Goal: Find specific page/section: Find specific page/section

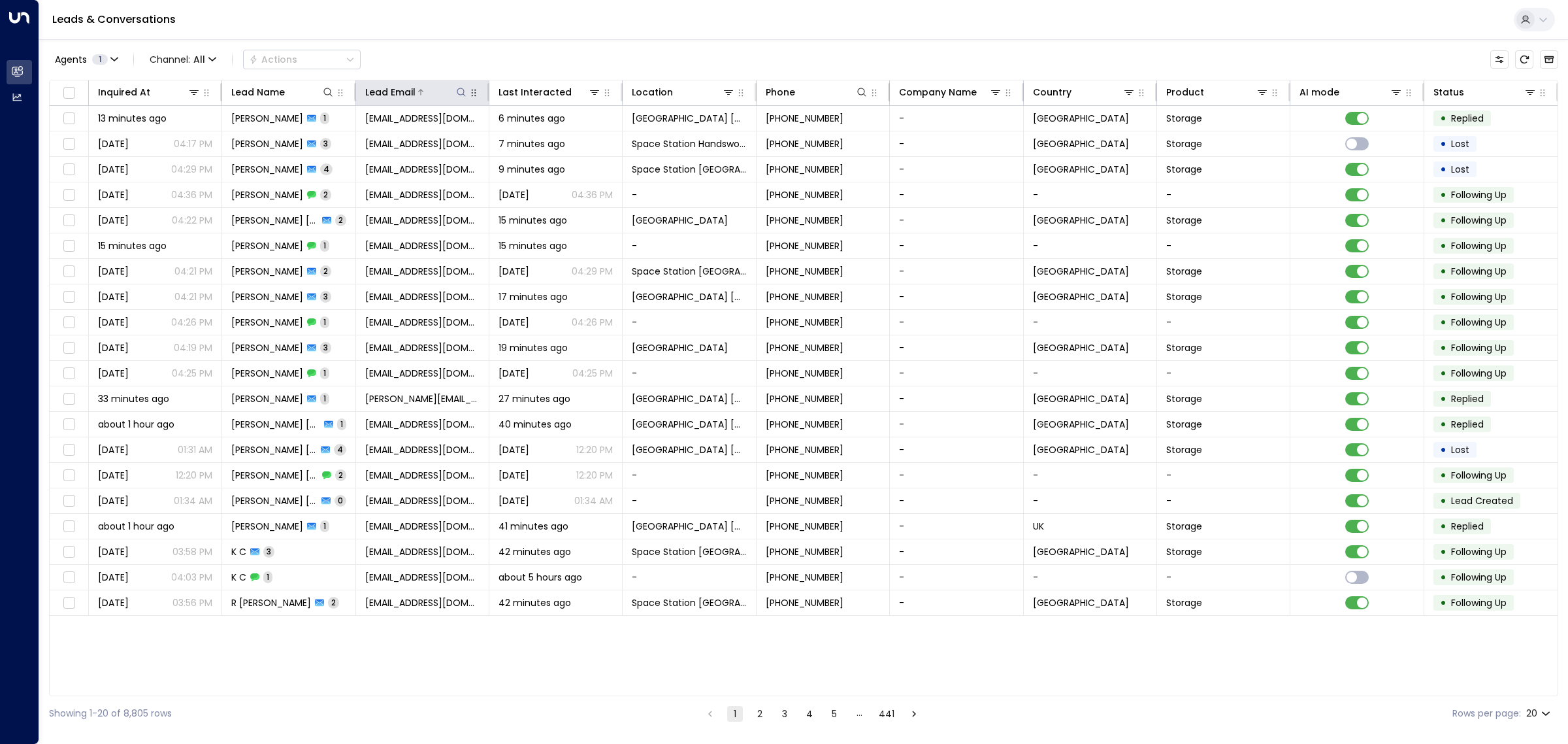
click at [459, 89] on icon at bounding box center [461, 92] width 10 height 10
click at [438, 143] on input "text" at bounding box center [461, 139] width 180 height 24
type input "**********"
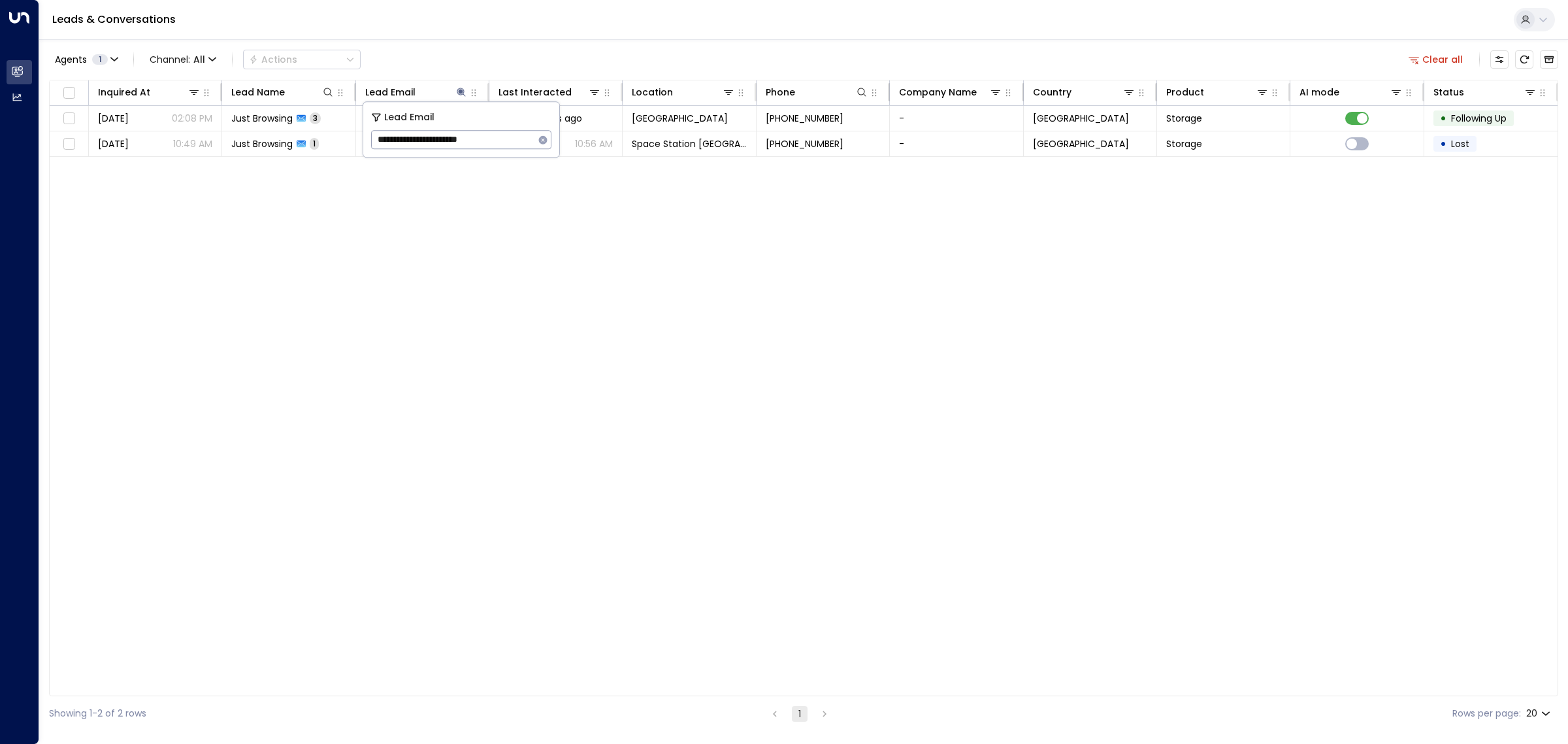
click at [451, 563] on div "Inquired At Lead Name Lead Email Last Interacted Location Phone Company Name Co…" at bounding box center [804, 388] width 1510 height 617
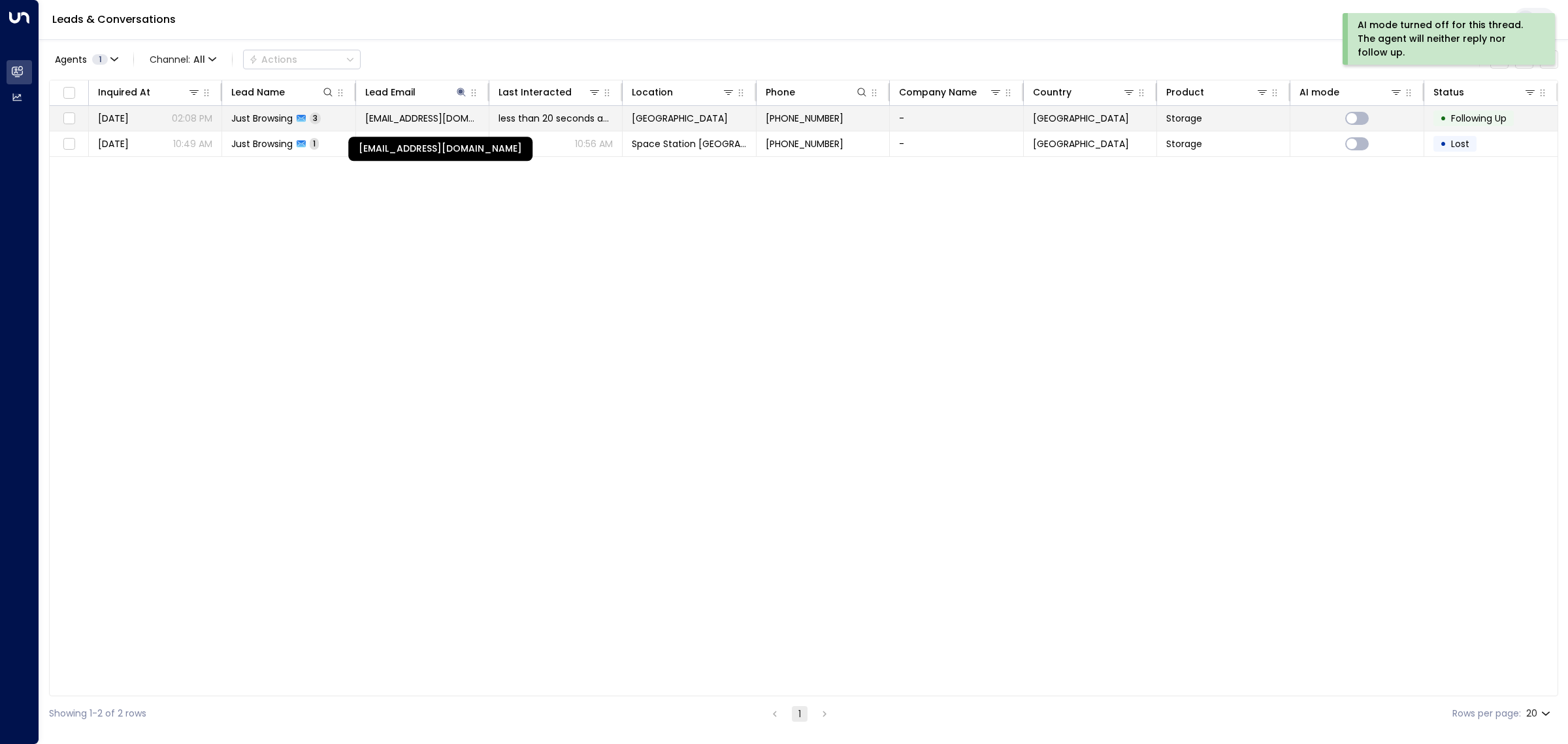
click at [447, 118] on span "[EMAIL_ADDRESS][DOMAIN_NAME]" at bounding box center [422, 119] width 114 height 13
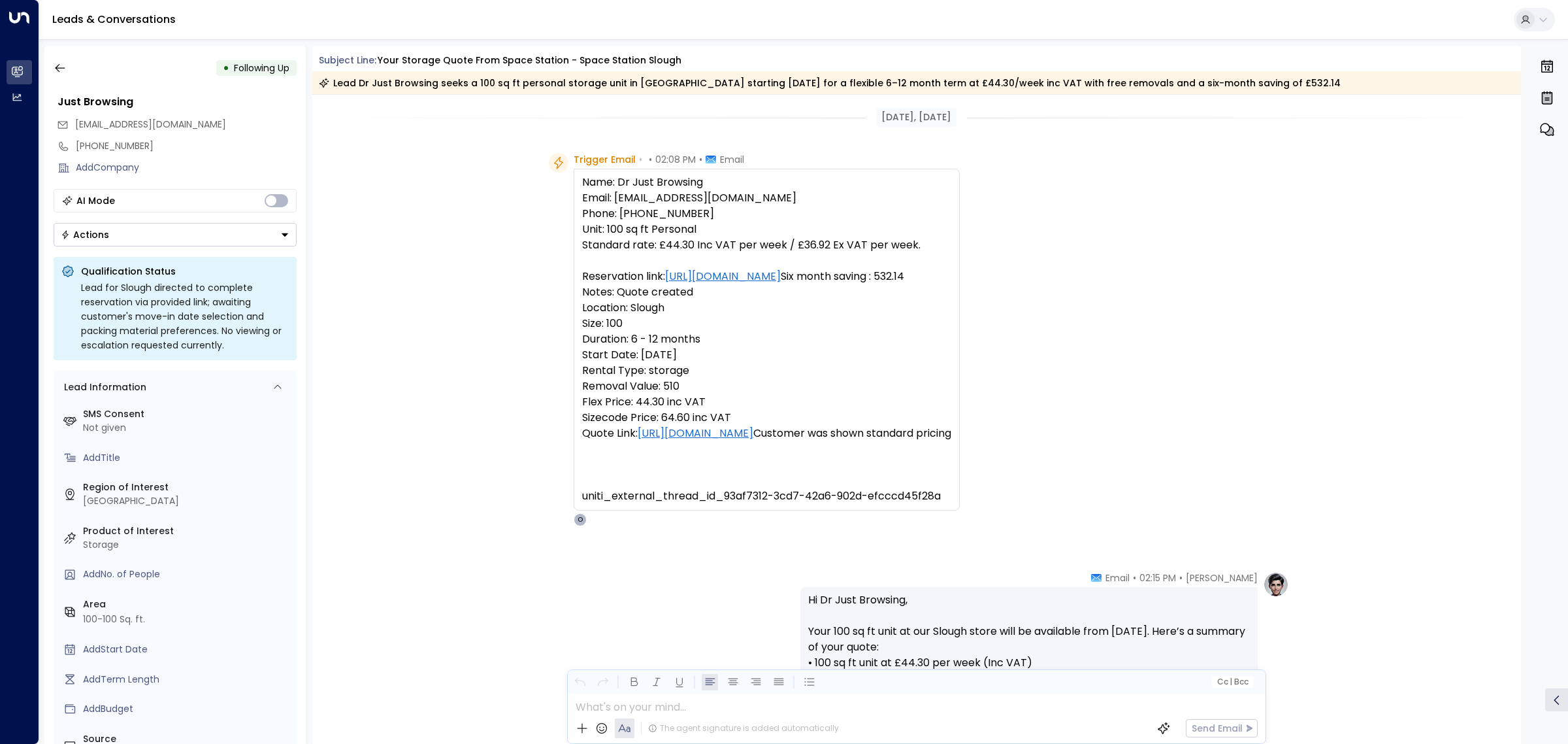
scroll to position [82, 0]
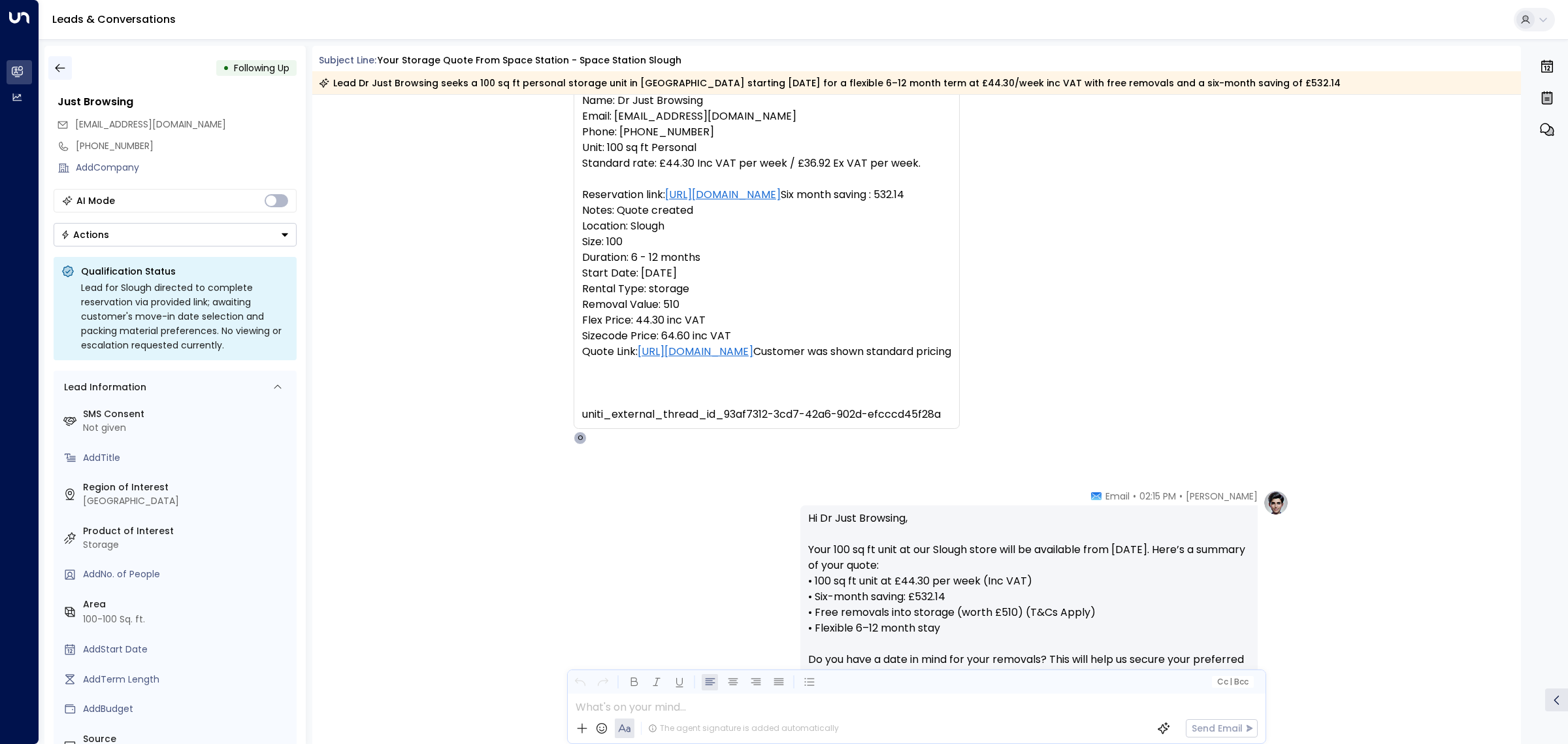
click at [62, 70] on icon "button" at bounding box center [60, 68] width 13 height 13
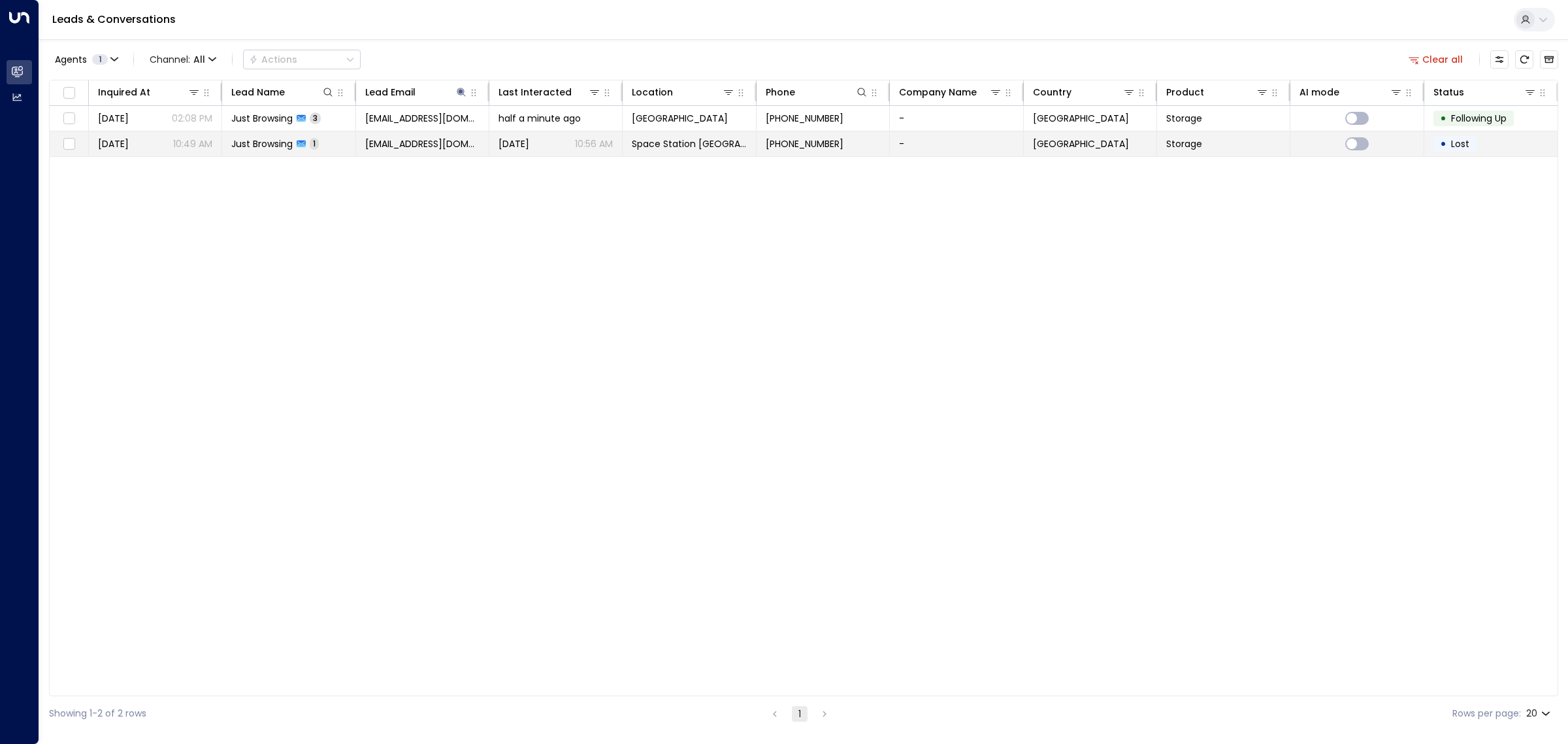
click at [287, 142] on span "Just Browsing" at bounding box center [262, 143] width 62 height 13
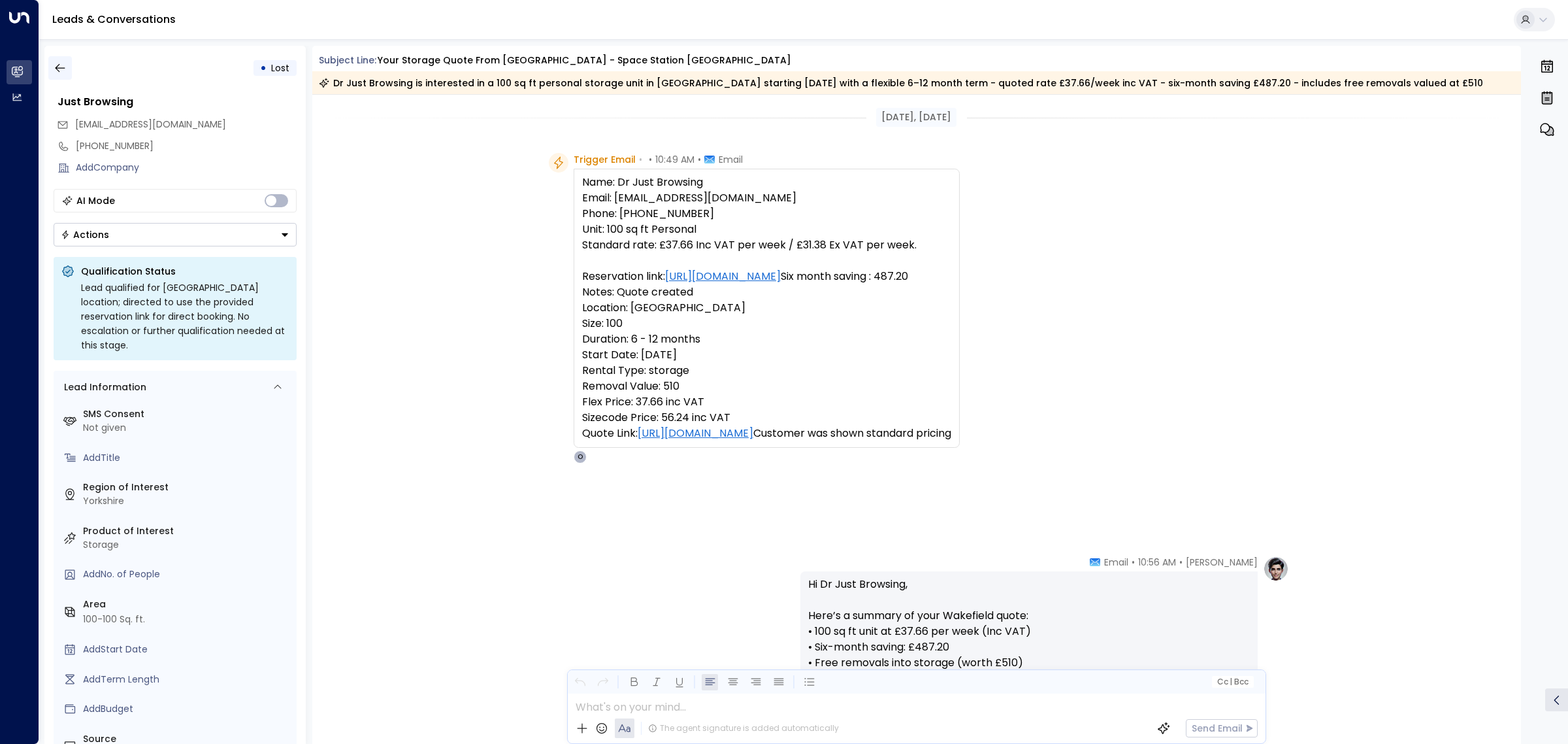
click at [64, 66] on icon "button" at bounding box center [60, 68] width 13 height 13
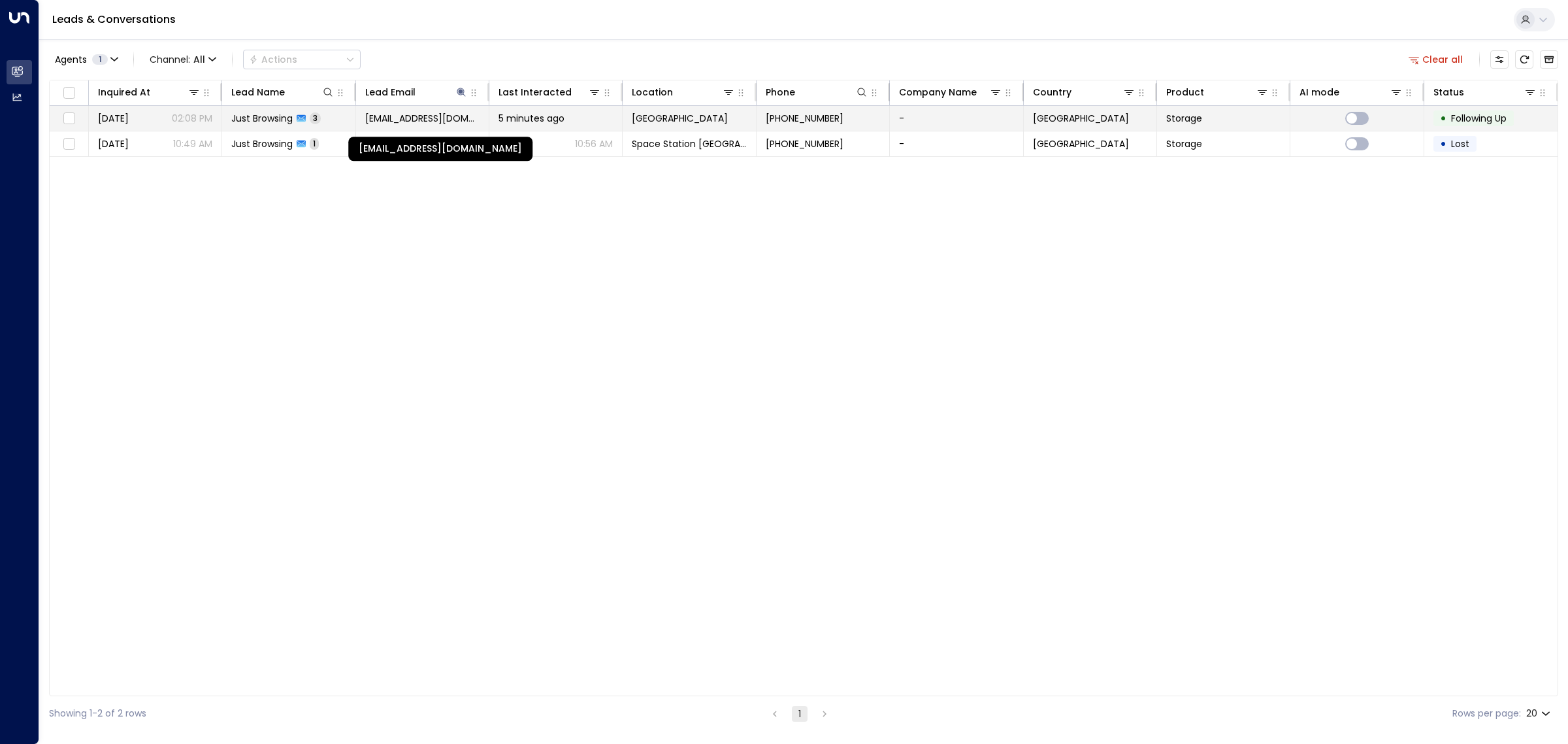
click at [435, 118] on span "[EMAIL_ADDRESS][DOMAIN_NAME]" at bounding box center [422, 119] width 114 height 13
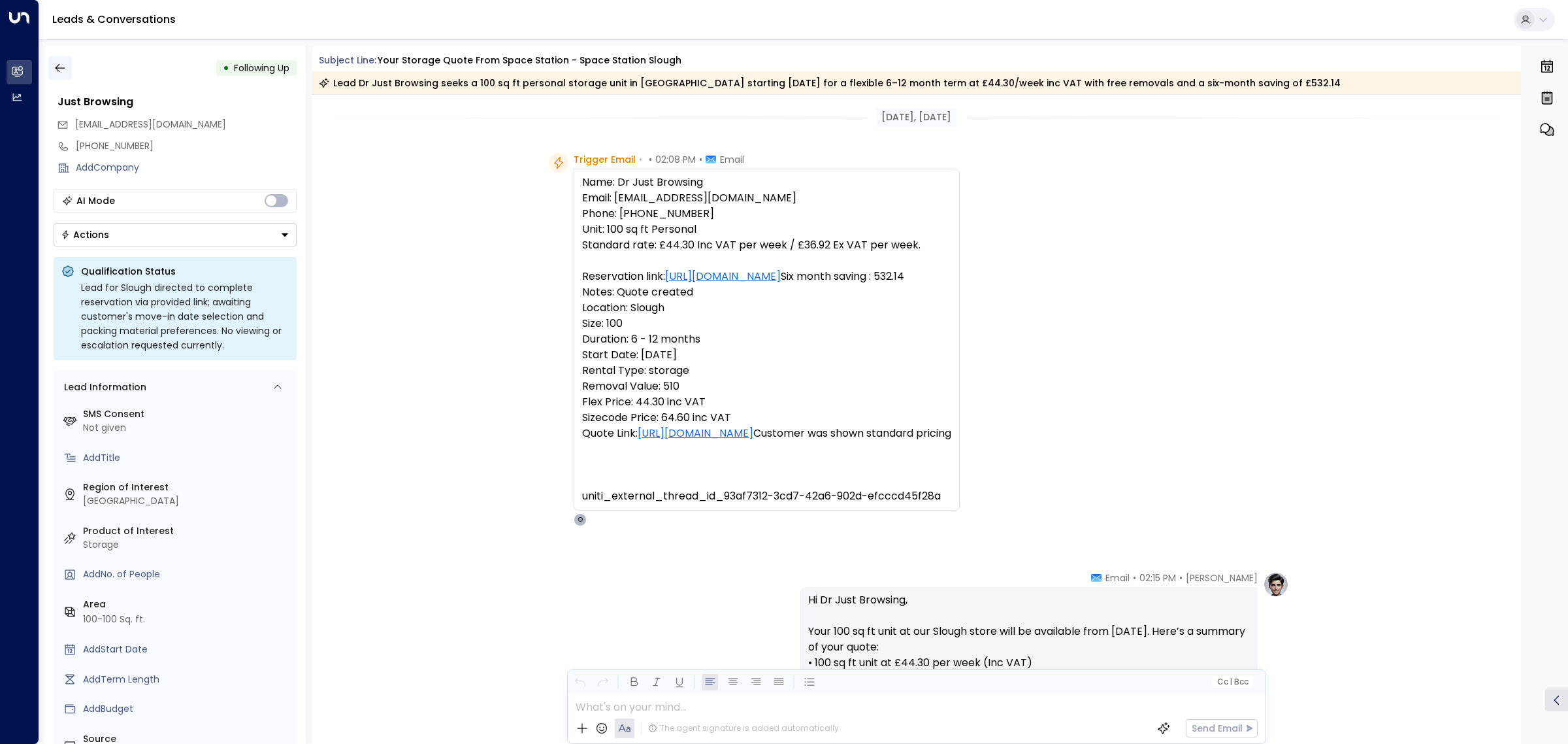
click at [61, 63] on icon "button" at bounding box center [60, 68] width 13 height 13
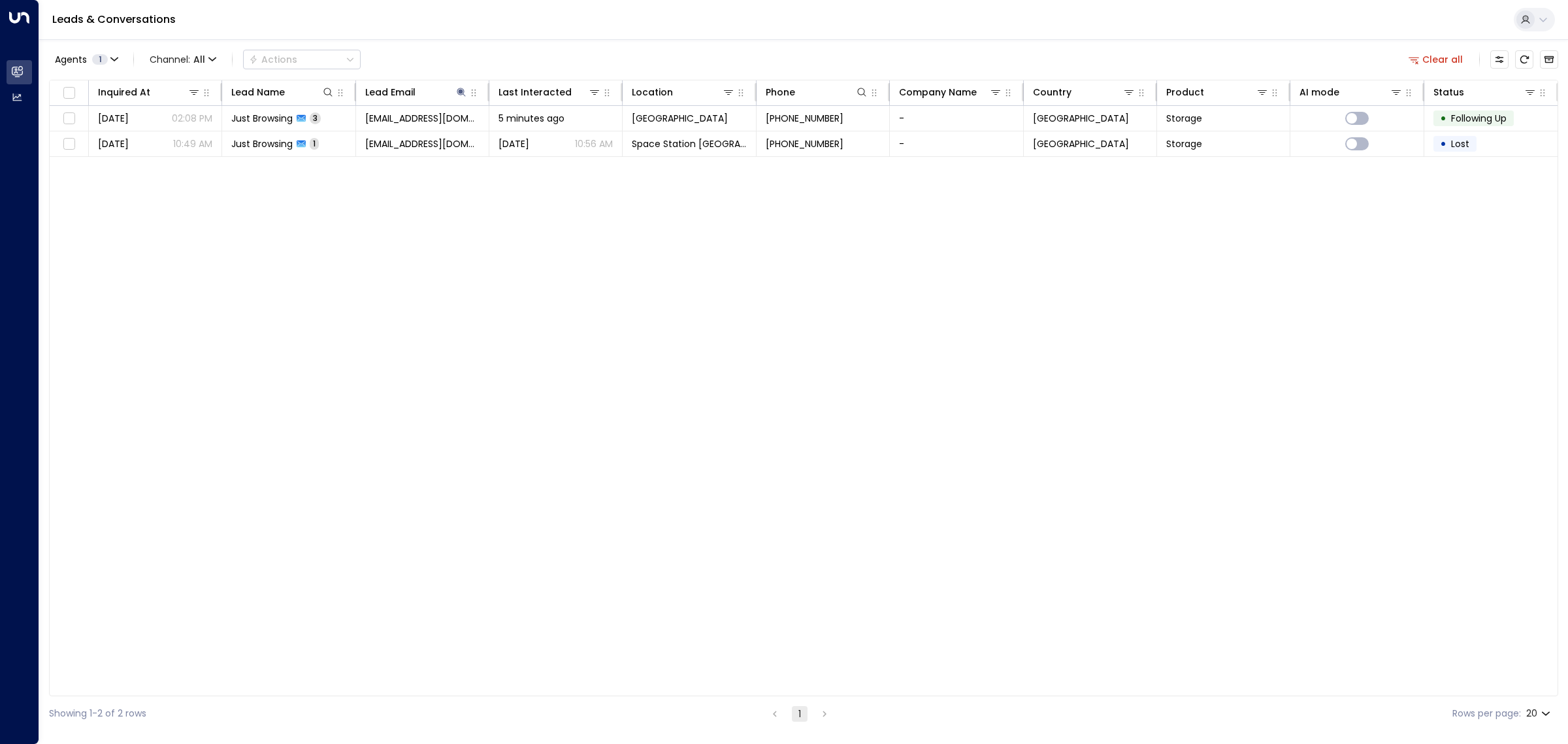
click at [366, 325] on div "Inquired At Lead Name Lead Email Last Interacted Location Phone Company Name Co…" at bounding box center [804, 388] width 1510 height 617
click at [459, 87] on icon at bounding box center [461, 92] width 10 height 10
click at [543, 138] on icon "button" at bounding box center [543, 139] width 9 height 9
click at [725, 51] on div "Agents 1 Channel: All Actions Clear all" at bounding box center [804, 59] width 1510 height 27
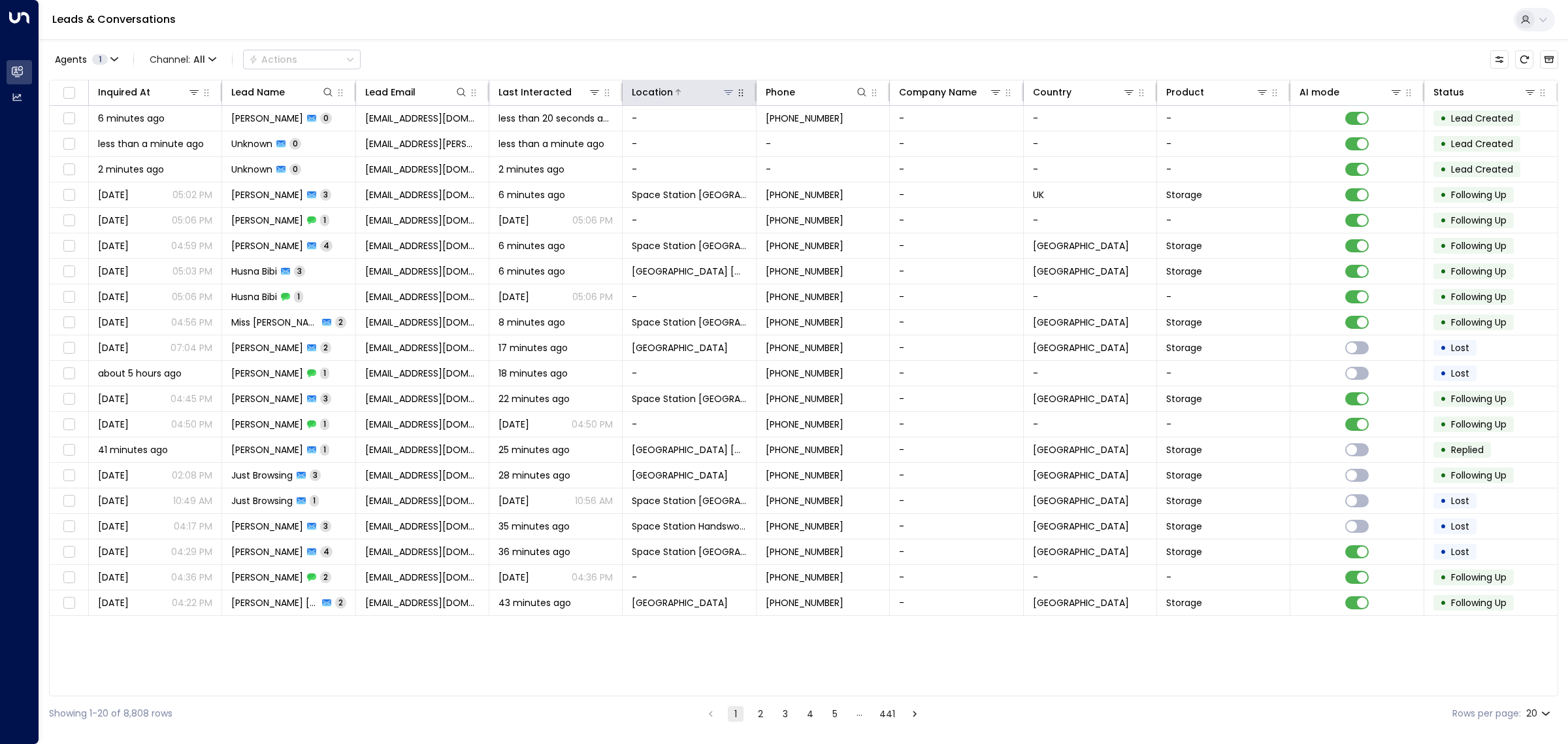
click at [728, 95] on icon at bounding box center [728, 92] width 10 height 10
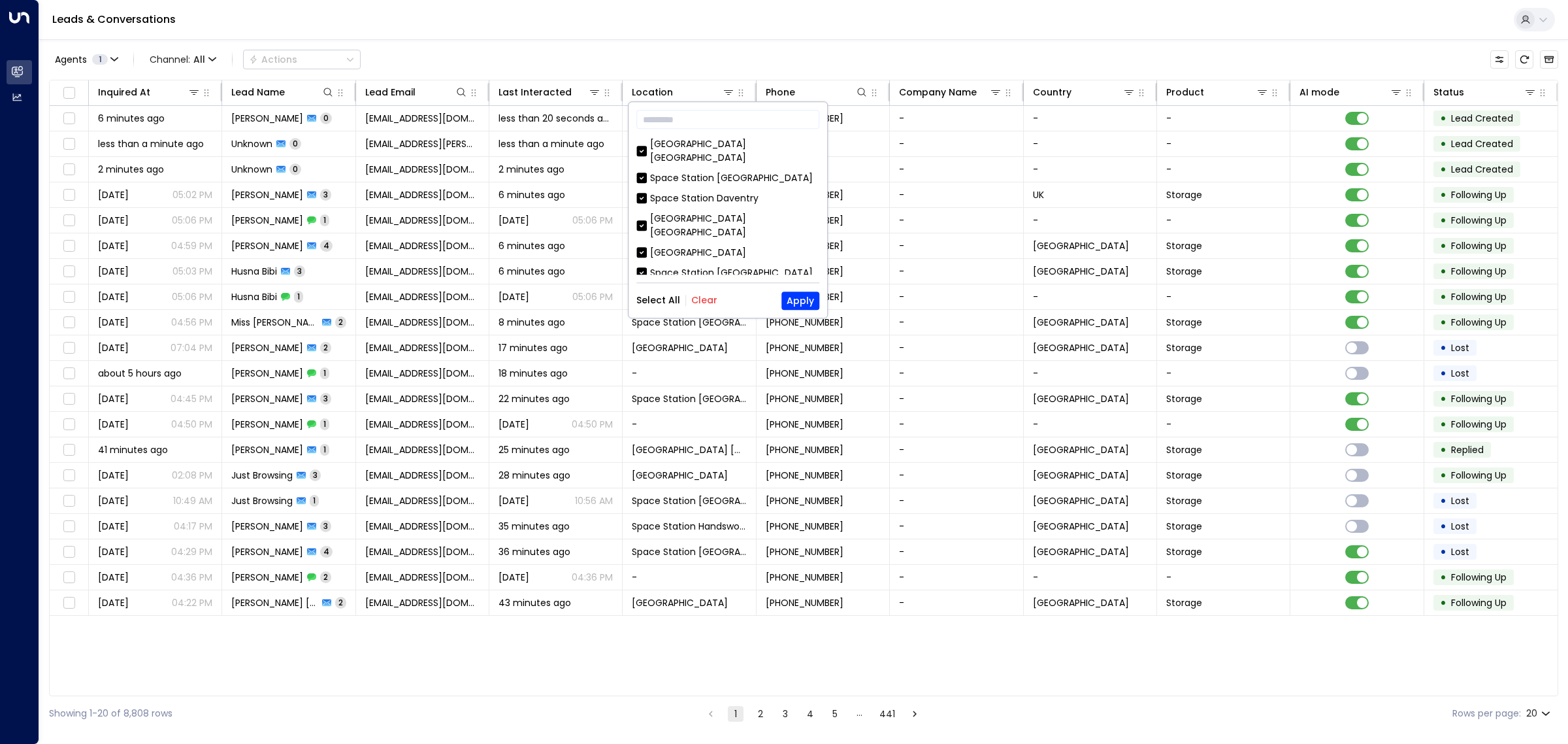
click at [700, 308] on div "Select All Clear Apply" at bounding box center [728, 300] width 183 height 18
click at [701, 296] on button "Clear" at bounding box center [704, 300] width 26 height 10
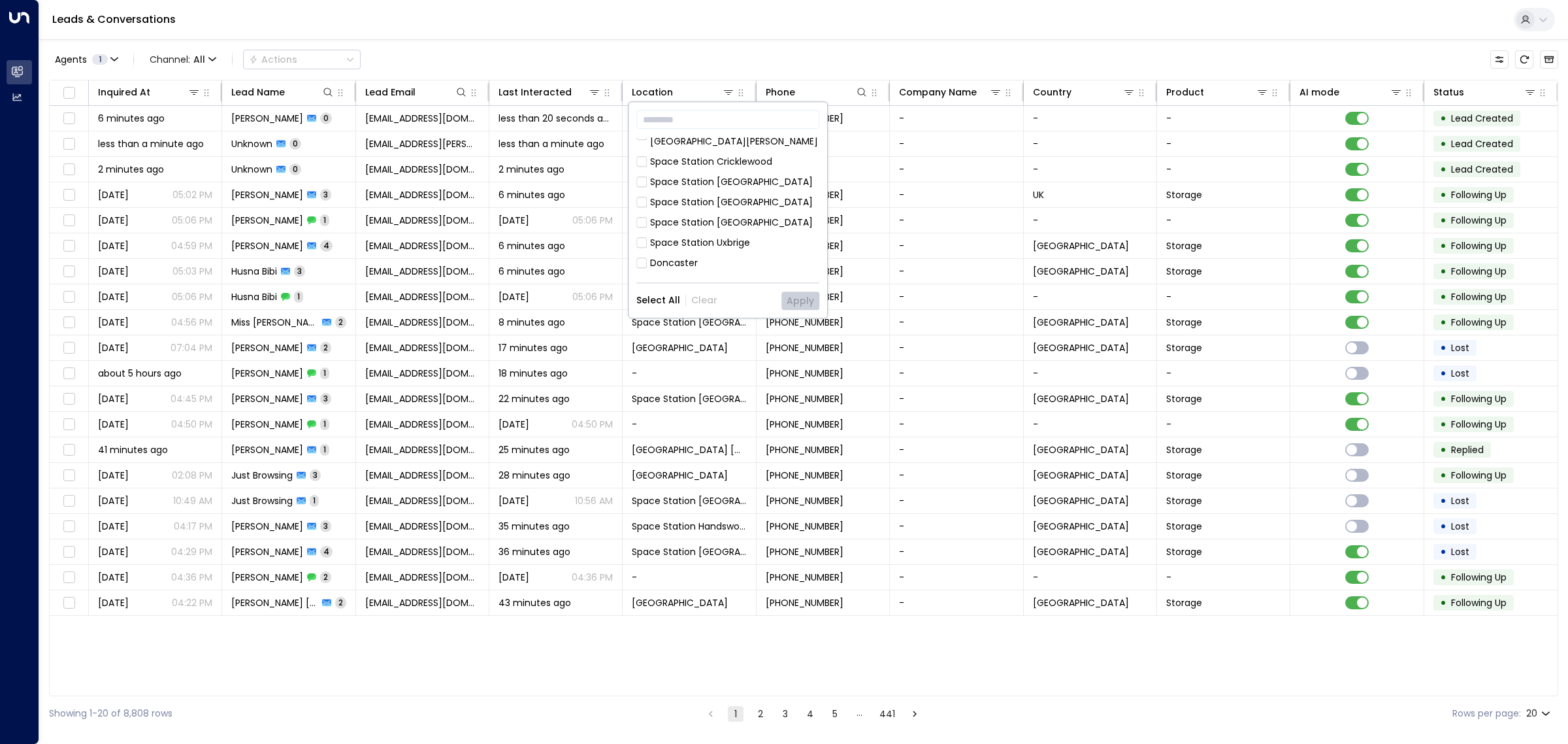
scroll to position [178, 0]
click at [802, 304] on button "Apply" at bounding box center [800, 300] width 38 height 18
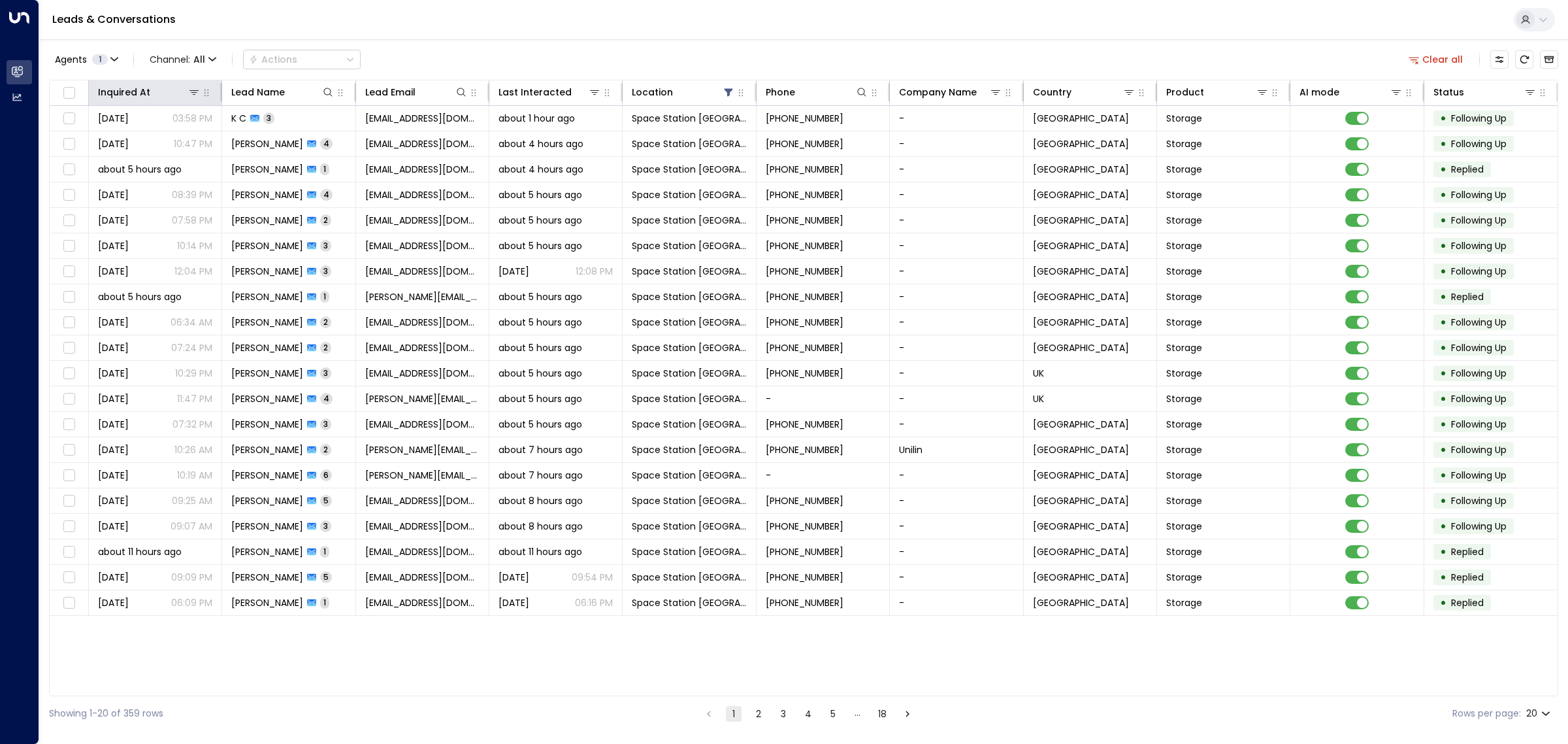
click at [150, 82] on th "Inquired At" at bounding box center [155, 93] width 134 height 26
click at [150, 93] on div at bounding box center [175, 92] width 50 height 13
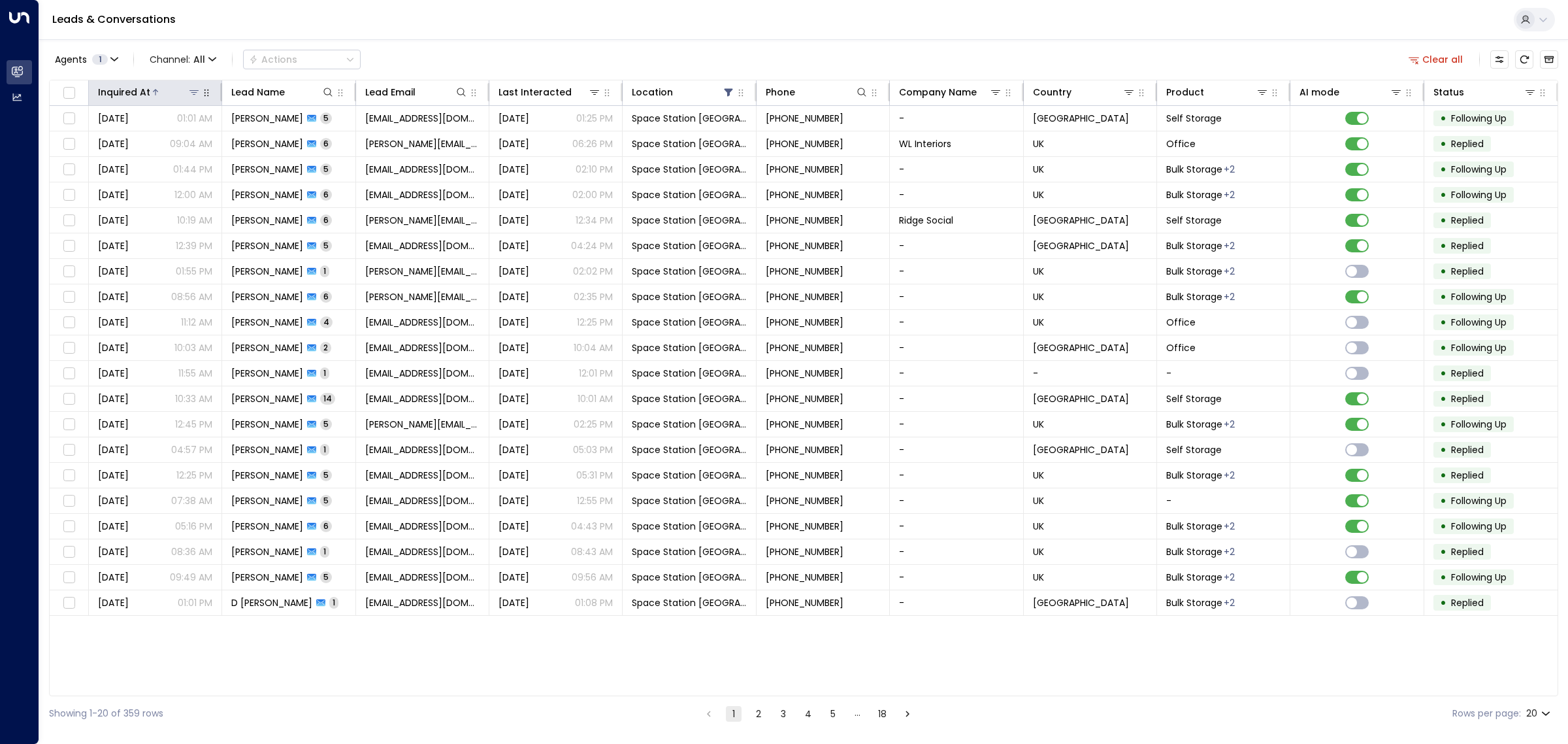
click at [150, 93] on div at bounding box center [175, 92] width 50 height 13
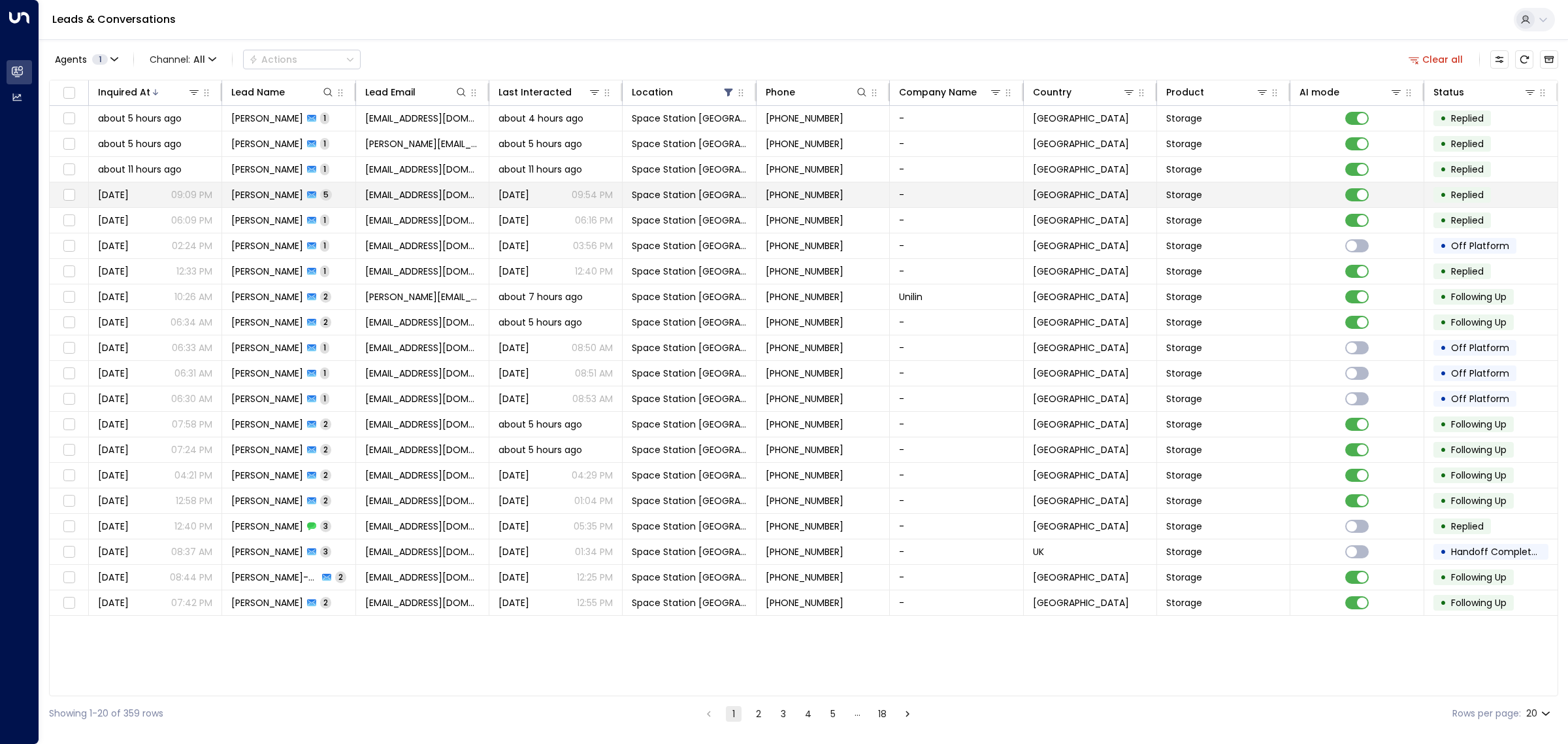
click at [367, 195] on span "[EMAIL_ADDRESS][DOMAIN_NAME]" at bounding box center [422, 195] width 114 height 13
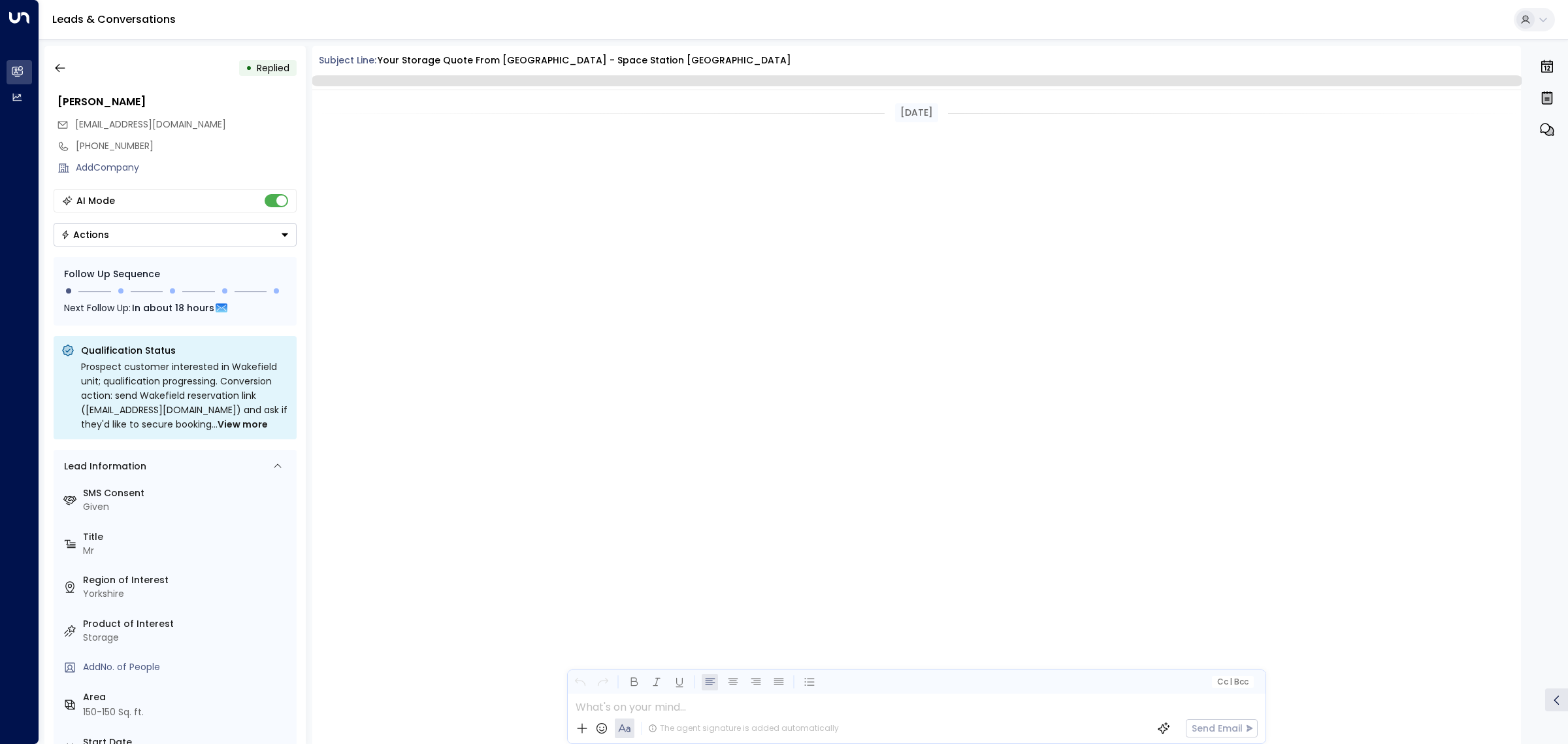
scroll to position [1567, 0]
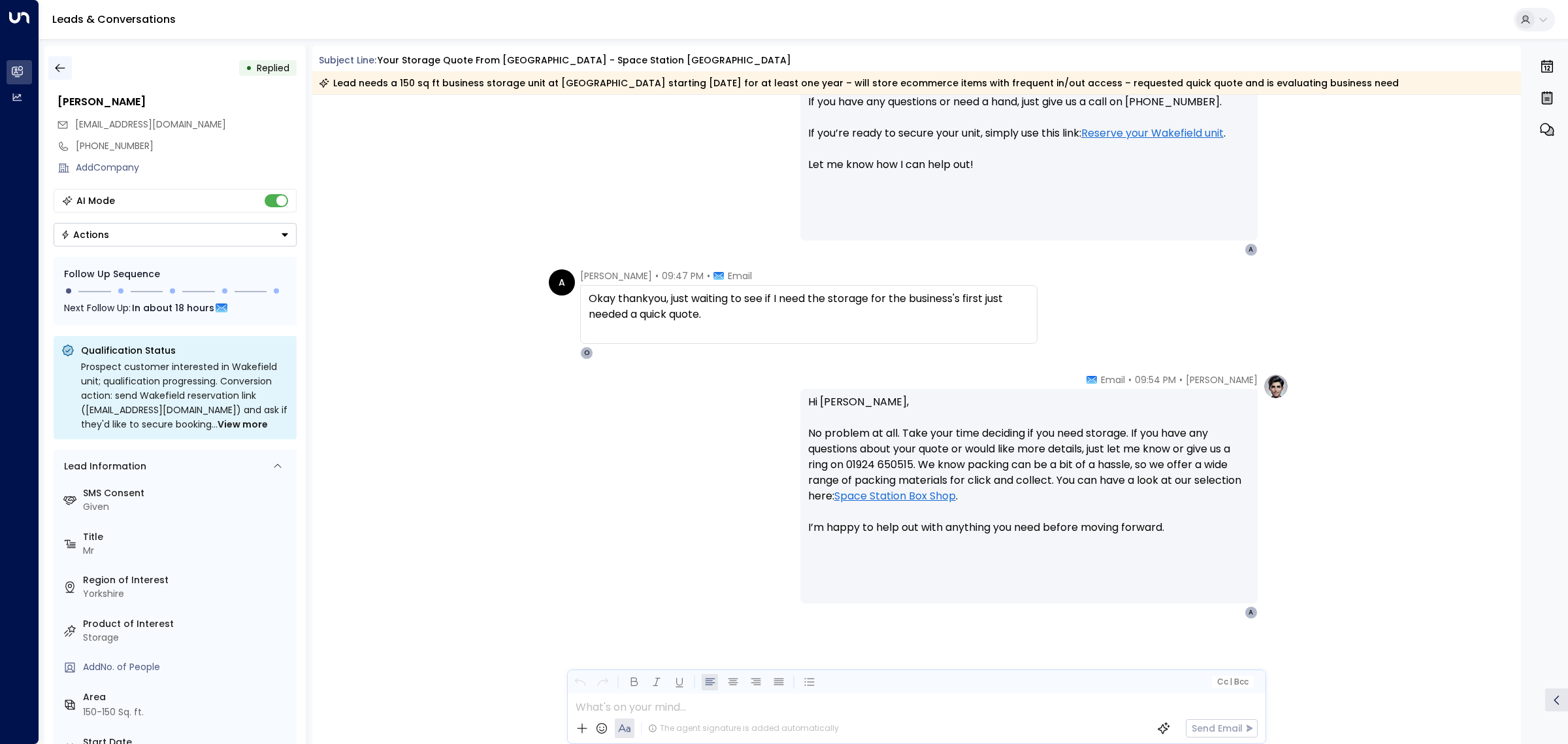
click at [60, 70] on icon "button" at bounding box center [60, 68] width 13 height 13
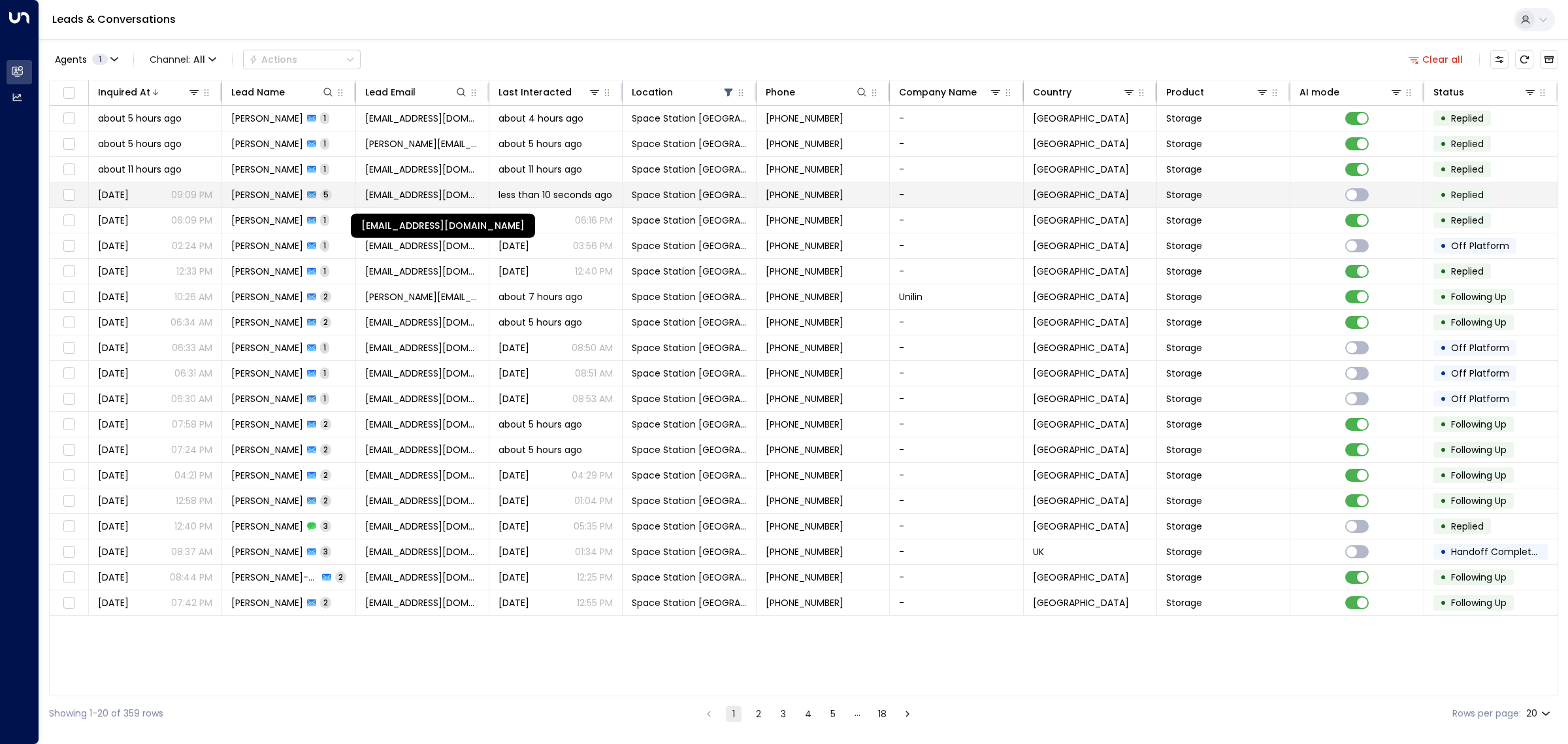
click at [444, 197] on span "[EMAIL_ADDRESS][DOMAIN_NAME]" at bounding box center [422, 195] width 114 height 13
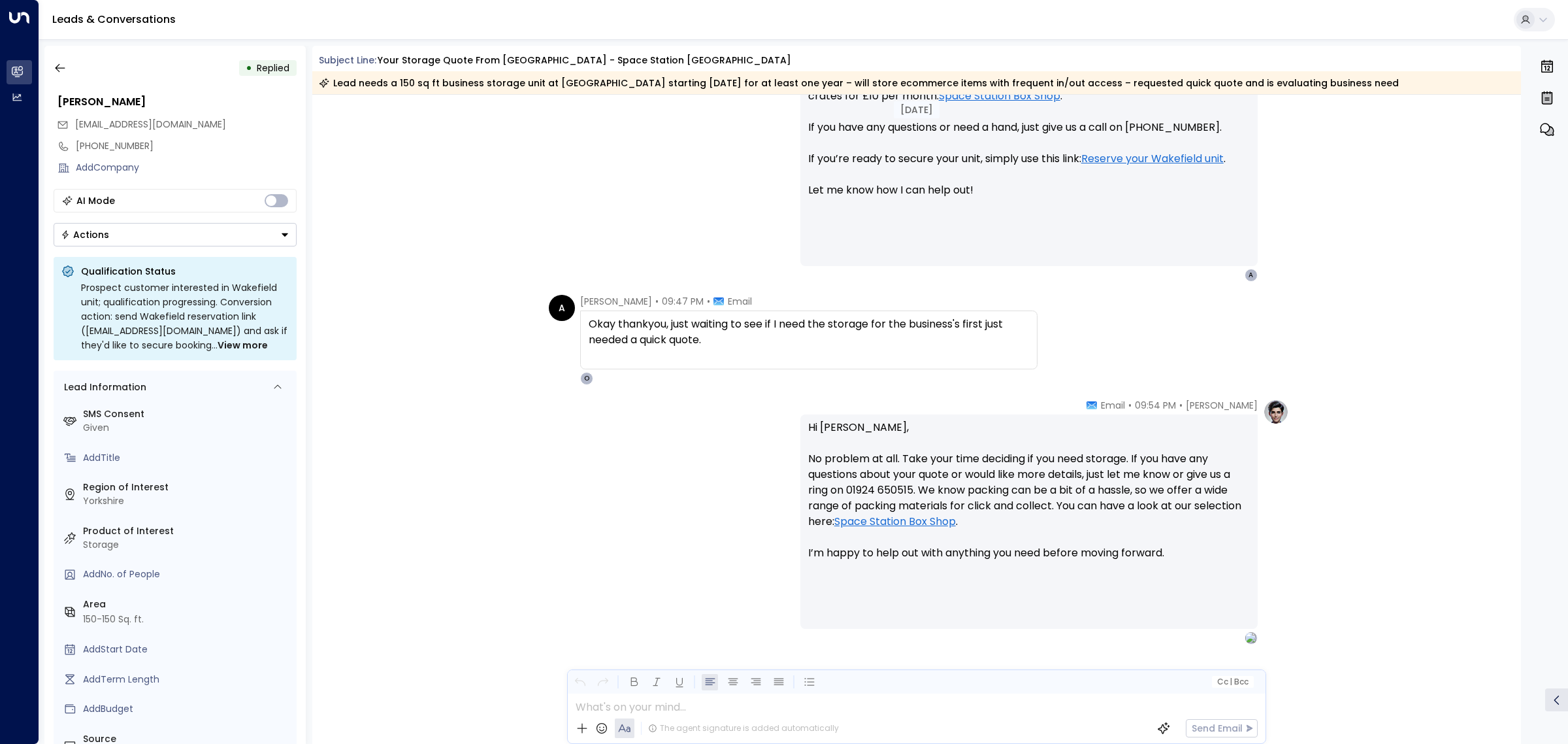
scroll to position [1573, 0]
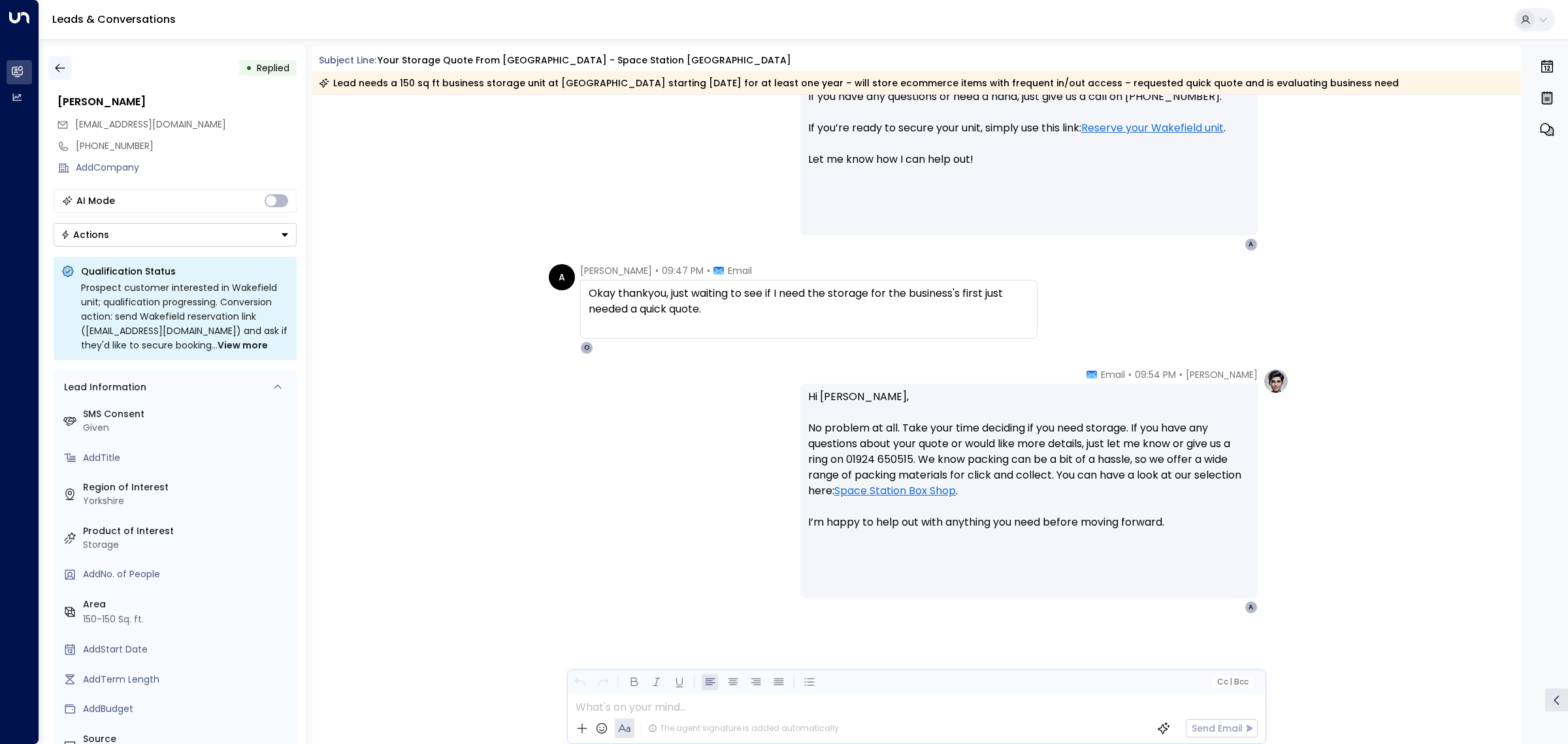
click at [54, 67] on icon "button" at bounding box center [60, 68] width 13 height 13
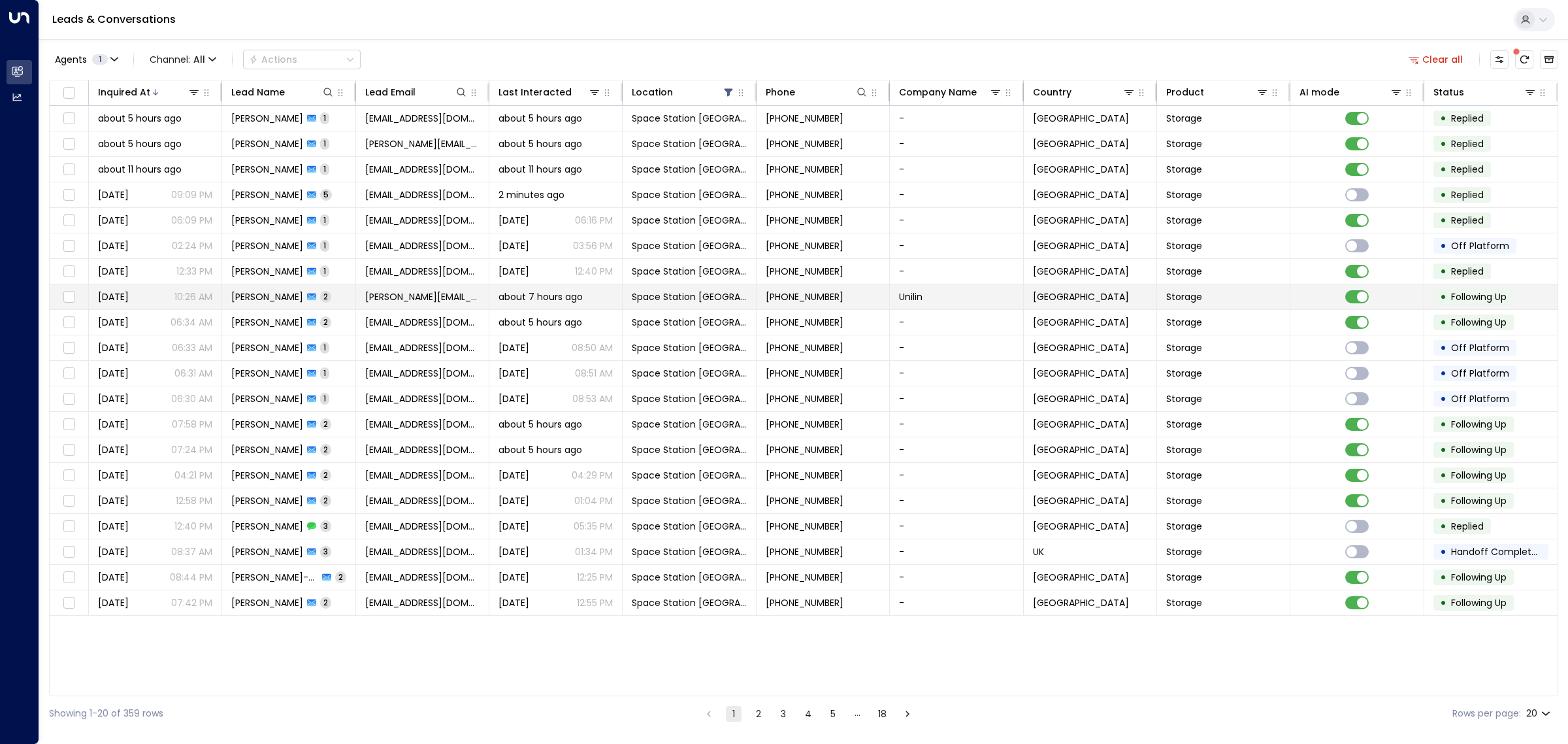
click at [329, 298] on td "[PERSON_NAME] 2" at bounding box center [289, 296] width 134 height 25
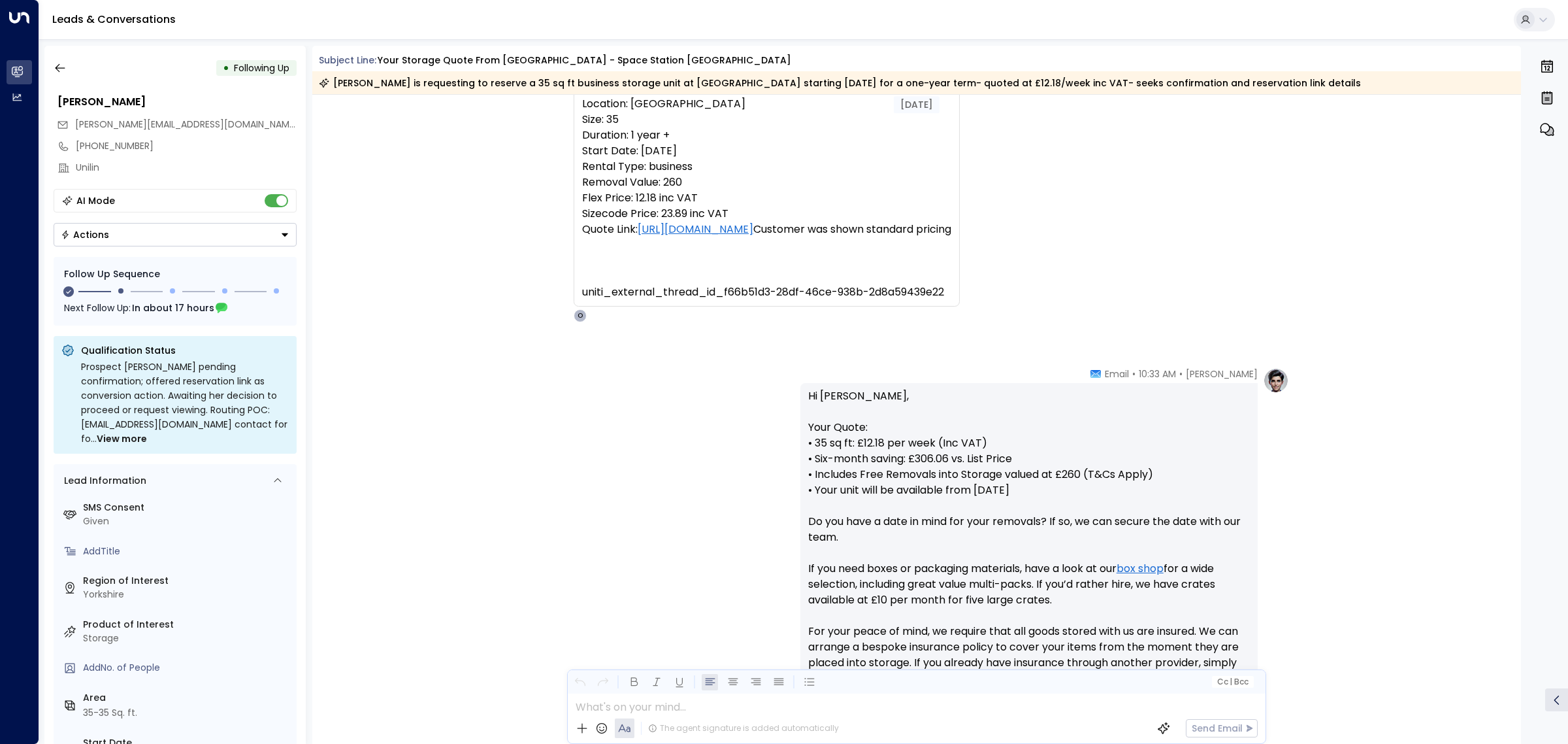
scroll to position [41, 0]
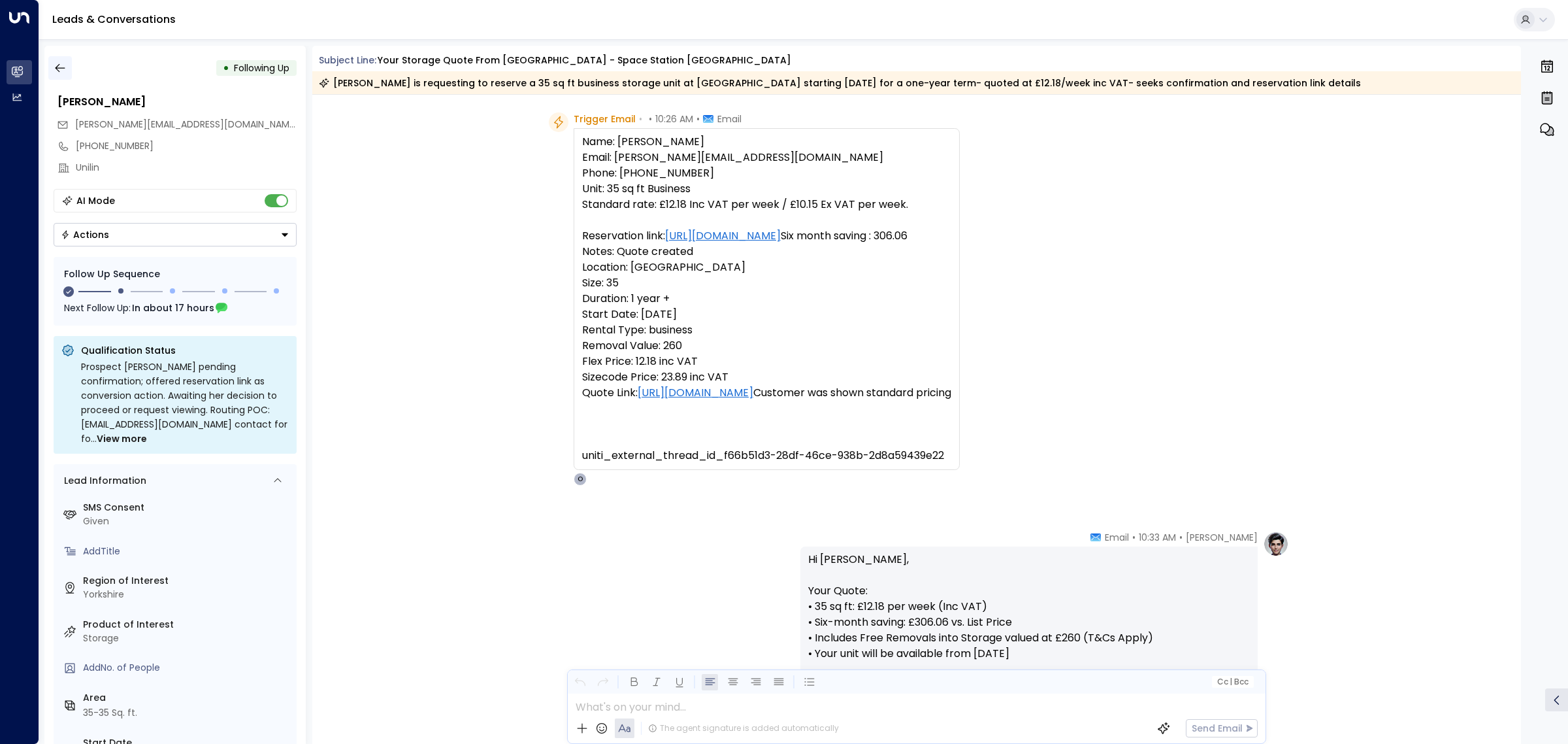
click at [50, 62] on button "button" at bounding box center [59, 67] width 23 height 23
